Goal: Navigation & Orientation: Go to known website

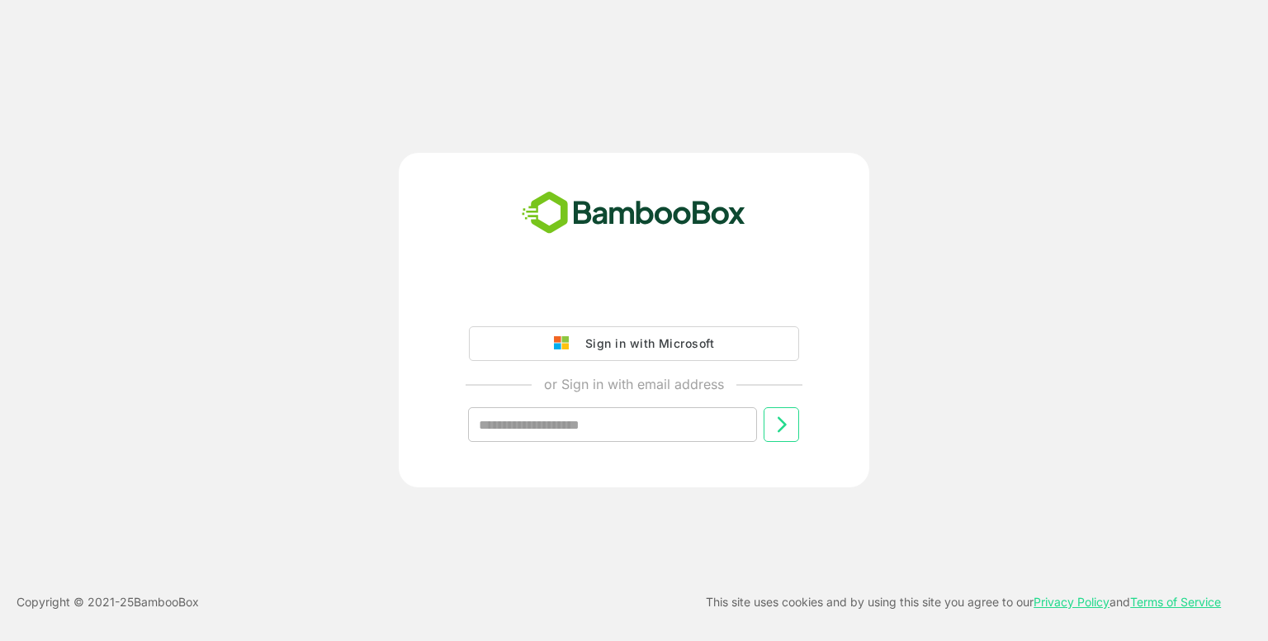
click at [72, 561] on div "Sign in with Microsoft or Sign in with email address ​ Copyright © 2021- 25 Bam…" at bounding box center [634, 320] width 1268 height 641
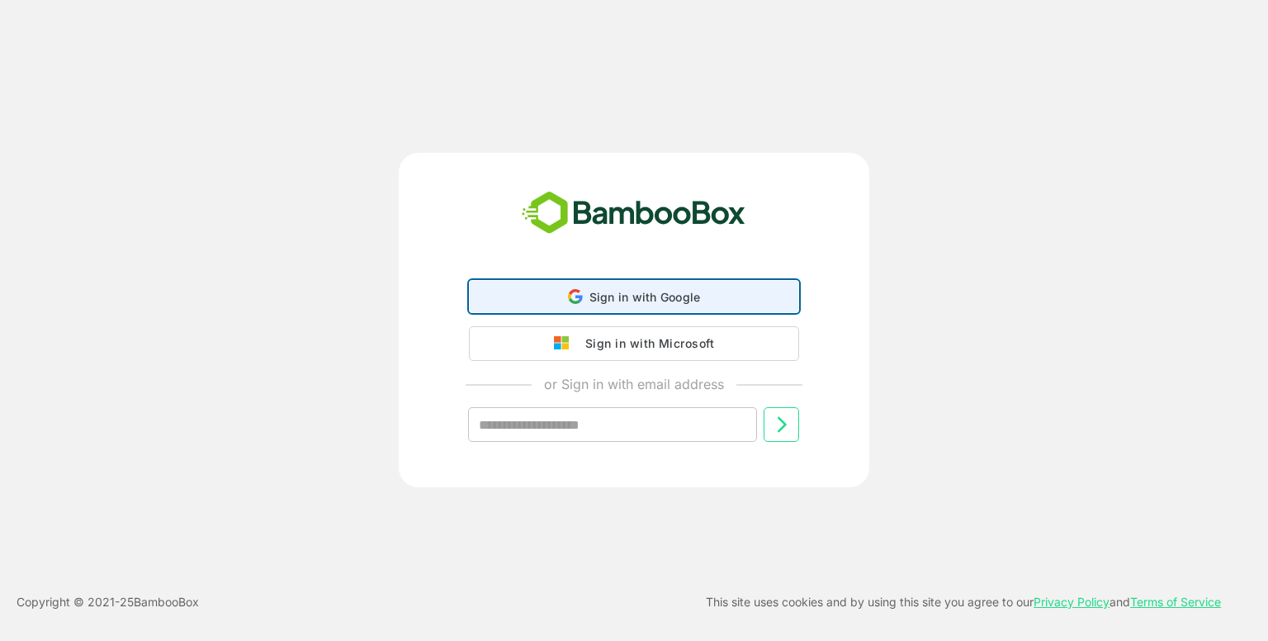
click at [551, 297] on div "Sign in with Google Sign in with Google. Opens in new tab" at bounding box center [634, 296] width 309 height 31
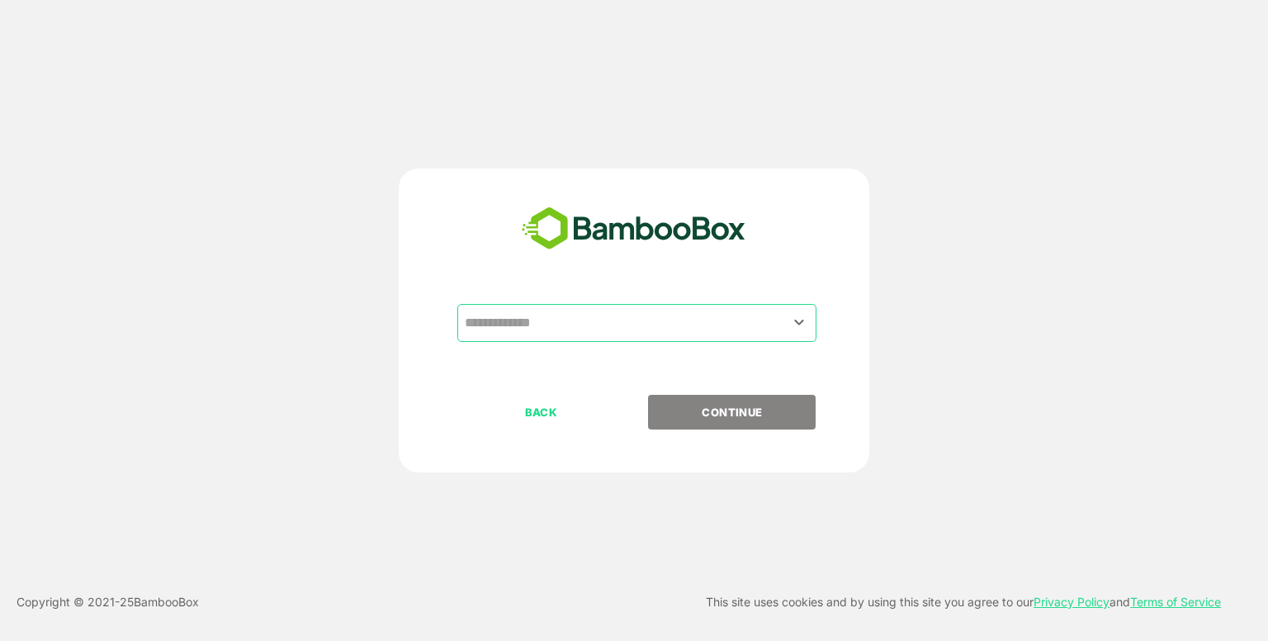
click at [618, 334] on input "text" at bounding box center [637, 322] width 353 height 31
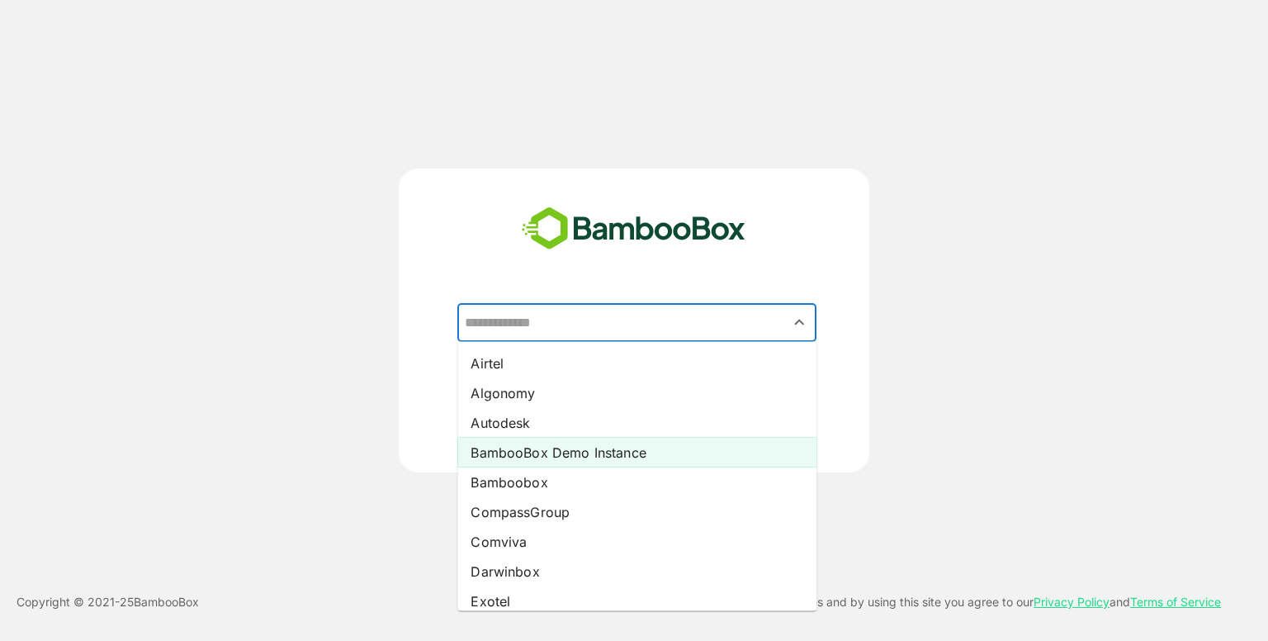
click at [582, 455] on li "BambooBox Demo Instance" at bounding box center [636, 453] width 359 height 30
type input "**********"
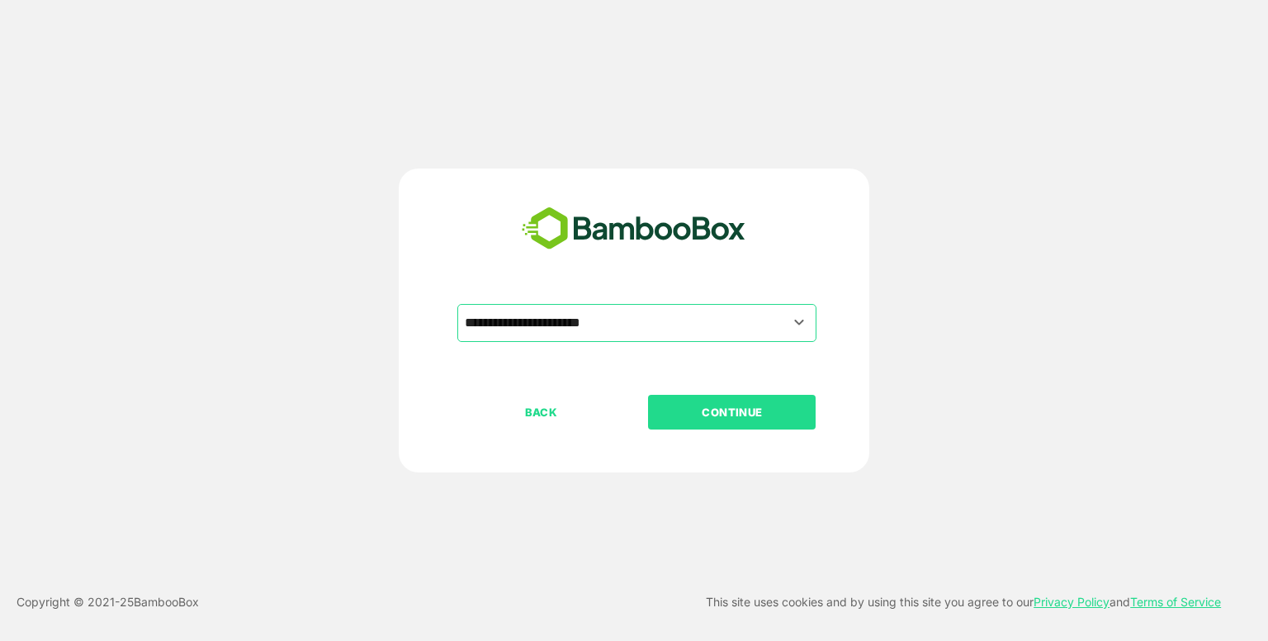
click at [734, 397] on button "CONTINUE" at bounding box center [732, 412] width 168 height 35
